Goal: Navigation & Orientation: Find specific page/section

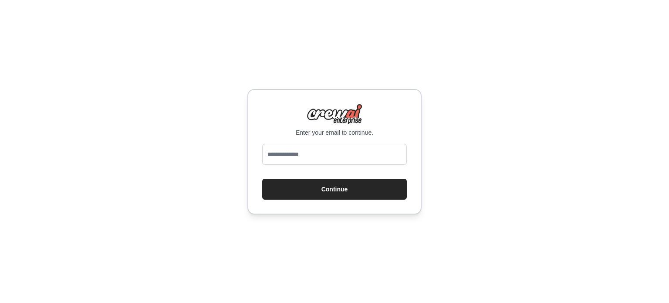
click at [330, 177] on form "Continue" at bounding box center [334, 172] width 145 height 56
click at [332, 155] on input "email" at bounding box center [334, 154] width 145 height 21
type input "**********"
click at [322, 189] on button "Continue" at bounding box center [334, 189] width 145 height 21
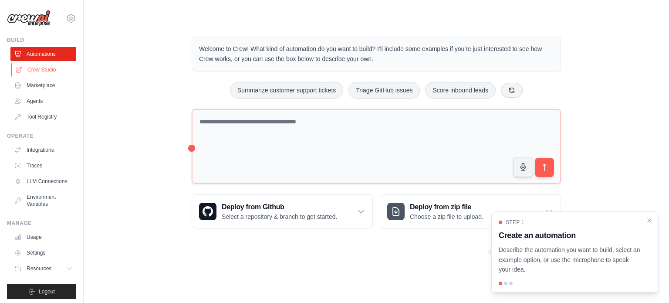
click at [46, 67] on link "Crew Studio" at bounding box center [44, 70] width 66 height 14
click at [40, 67] on link "Crew Studio" at bounding box center [44, 70] width 66 height 14
click at [52, 104] on link "Agents" at bounding box center [44, 101] width 66 height 14
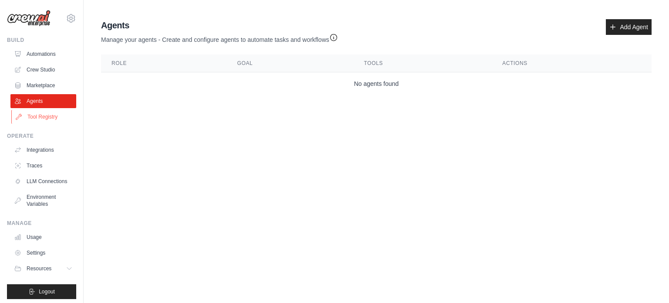
click at [51, 118] on link "Tool Registry" at bounding box center [44, 117] width 66 height 14
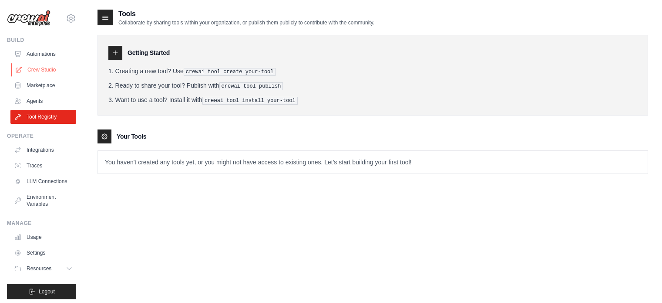
click at [59, 75] on link "Crew Studio" at bounding box center [44, 70] width 66 height 14
